Goal: Task Accomplishment & Management: Use online tool/utility

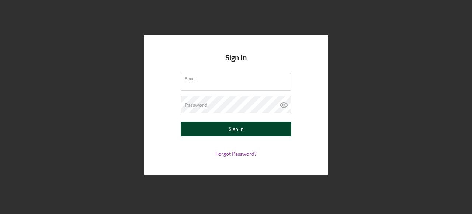
type input "[EMAIL_ADDRESS][DOMAIN_NAME]"
click at [238, 129] on div "Sign In" at bounding box center [235, 129] width 15 height 15
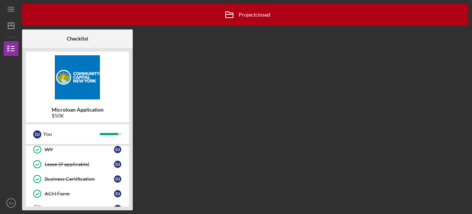
scroll to position [73, 0]
